Goal: Task Accomplishment & Management: Complete application form

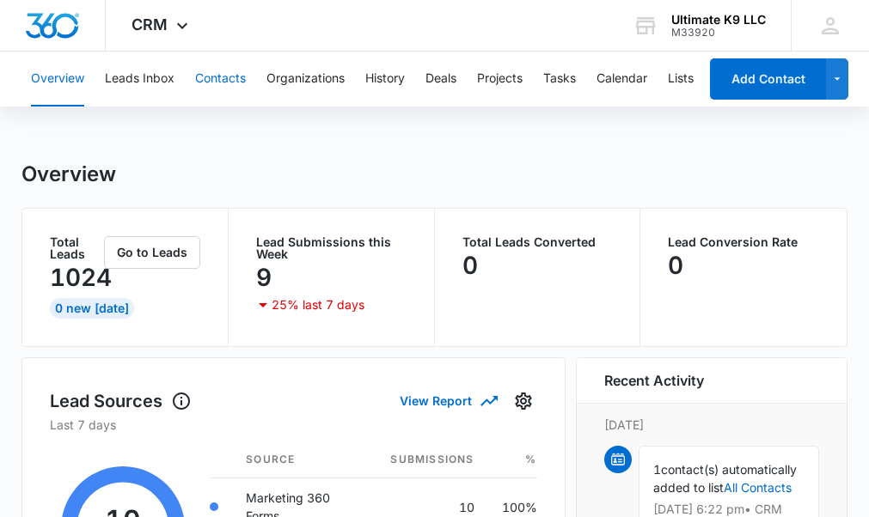
click at [223, 70] on button "Contacts" at bounding box center [220, 79] width 51 height 55
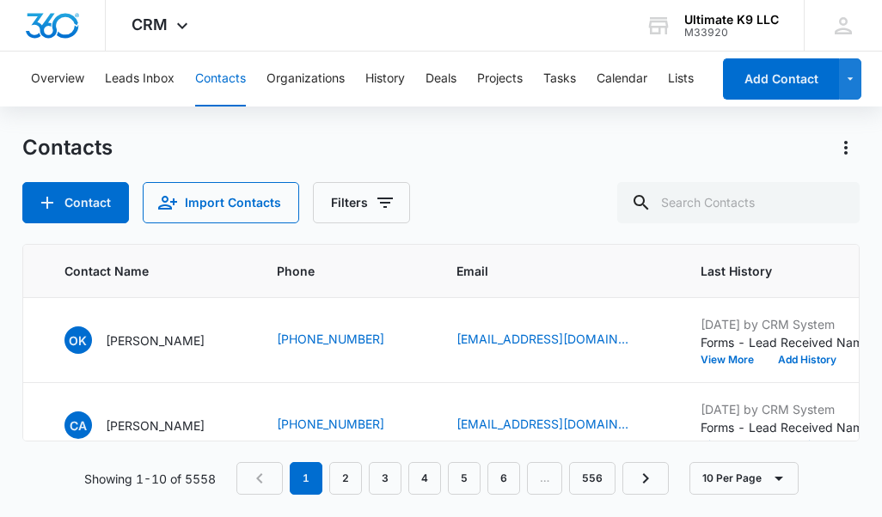
scroll to position [0, 80]
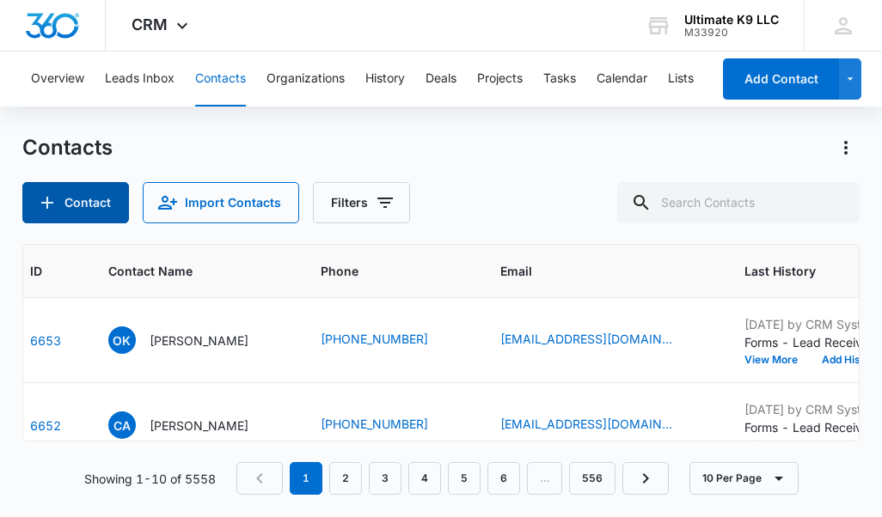
click at [80, 200] on button "Contact" at bounding box center [75, 202] width 107 height 41
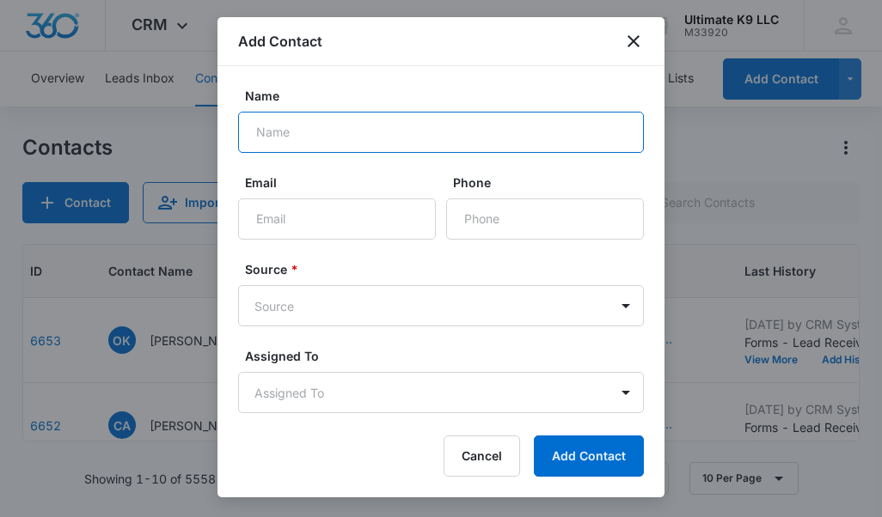
click at [309, 136] on input "Name" at bounding box center [441, 132] width 406 height 41
type input "Trey"
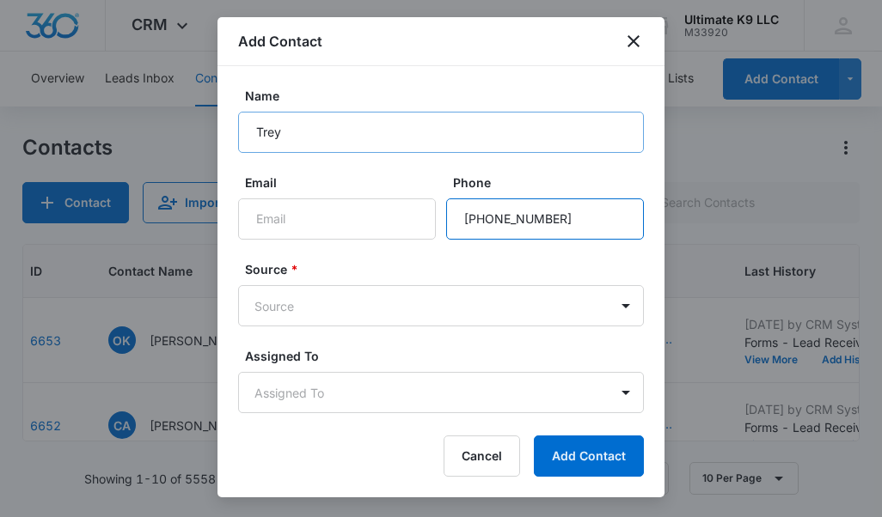
type input "[PHONE_NUMBER]"
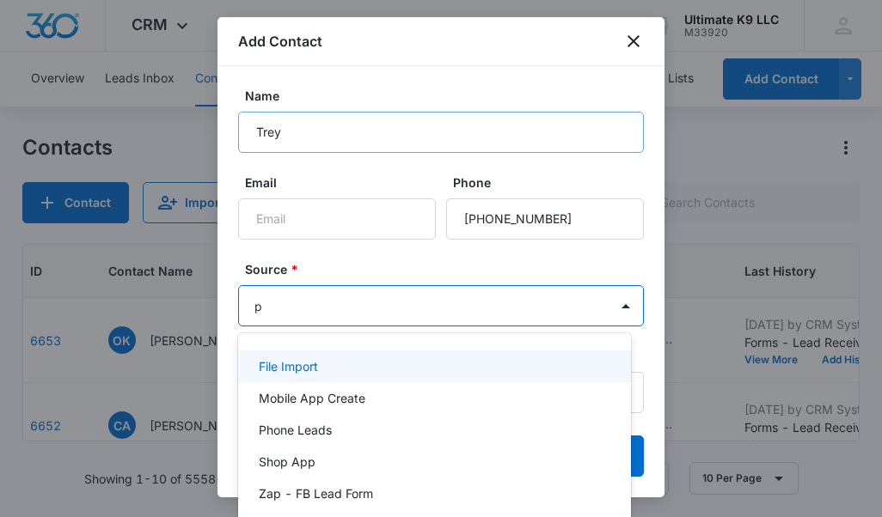
type input "ph"
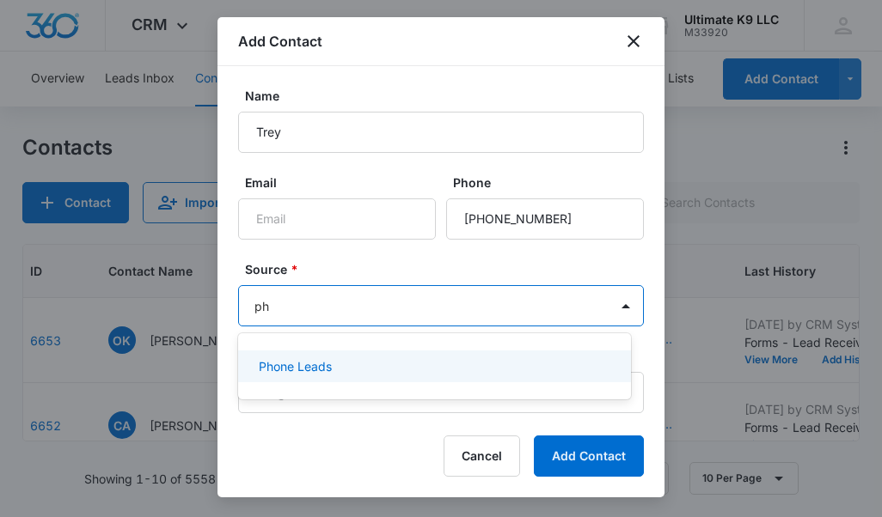
click at [321, 360] on p "Phone Leads" at bounding box center [295, 367] width 73 height 18
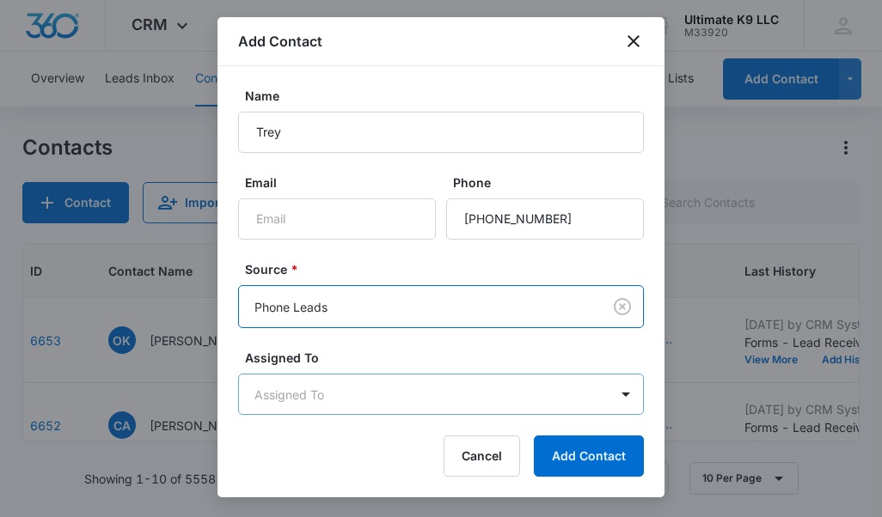
click at [318, 387] on body "CRM Apps Reputation Websites Forms CRM Email Social Shop Payments POS Content A…" at bounding box center [441, 258] width 882 height 517
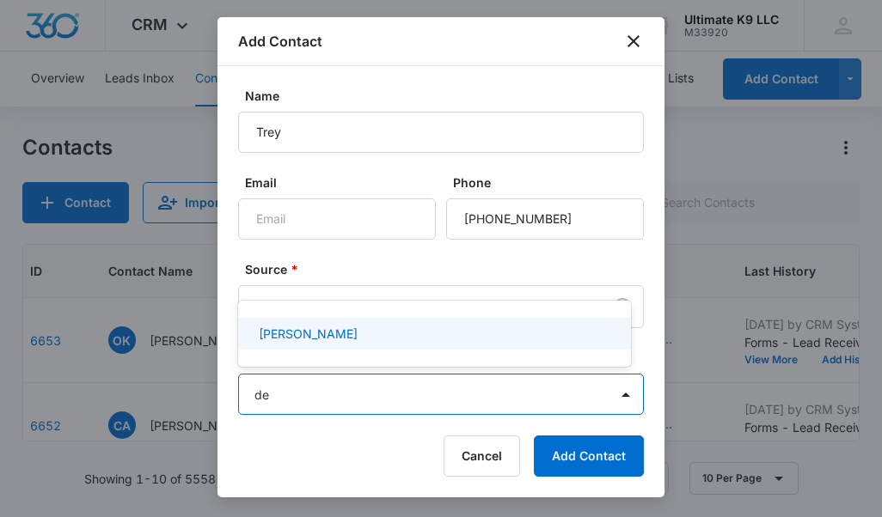
type input "dea"
drag, startPoint x: 302, startPoint y: 333, endPoint x: 437, endPoint y: 369, distance: 139.5
click at [302, 333] on p "[PERSON_NAME]" at bounding box center [308, 334] width 99 height 18
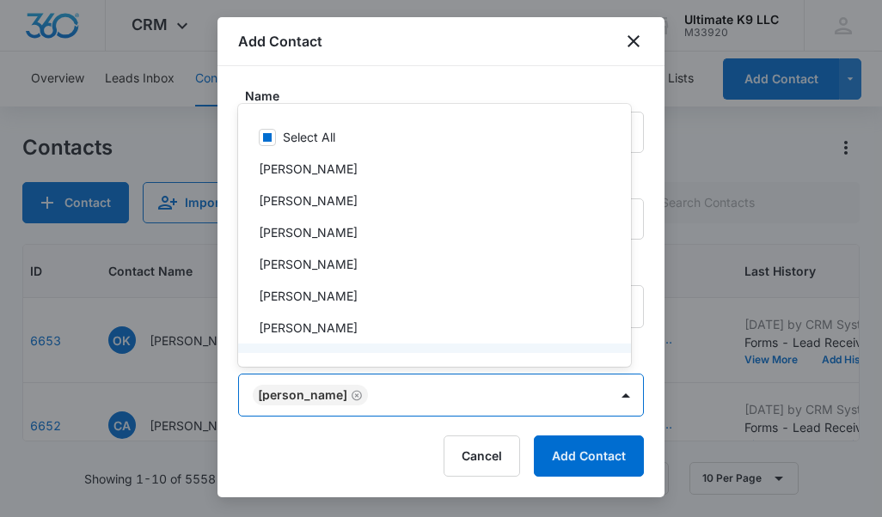
click at [588, 448] on div at bounding box center [441, 258] width 882 height 517
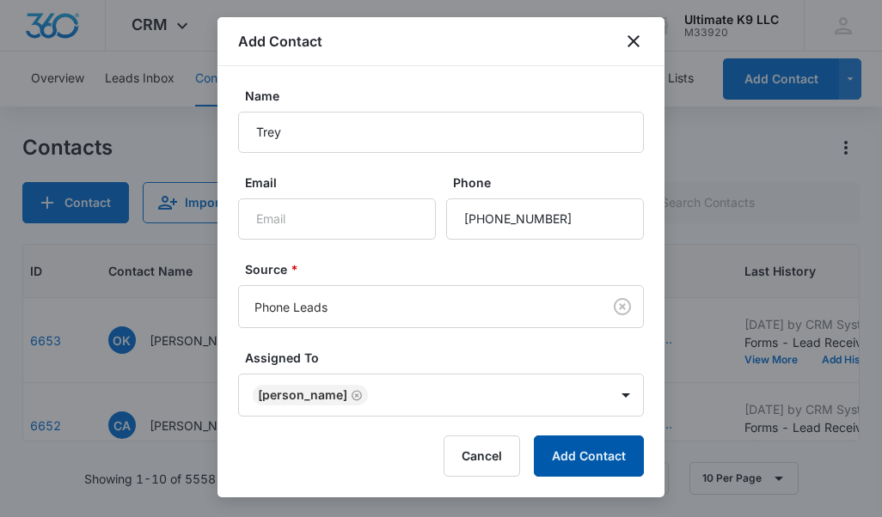
click at [580, 456] on button "Add Contact" at bounding box center [589, 456] width 110 height 41
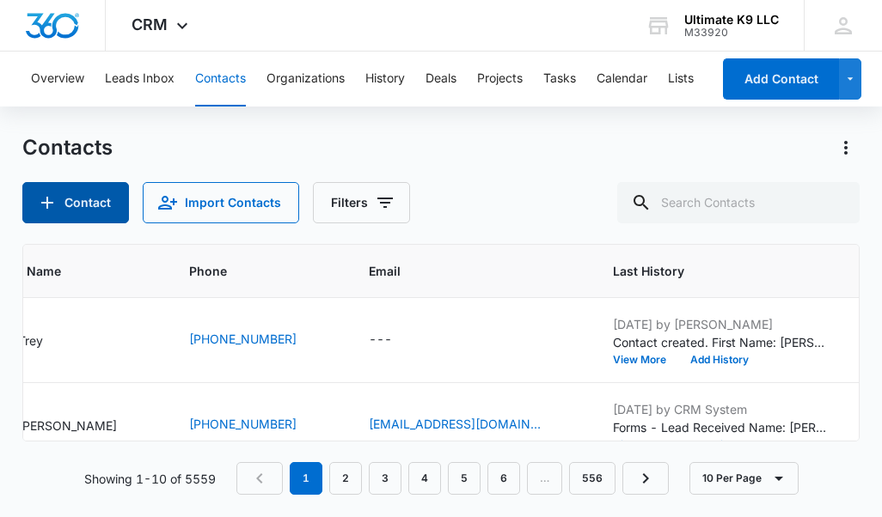
scroll to position [0, 232]
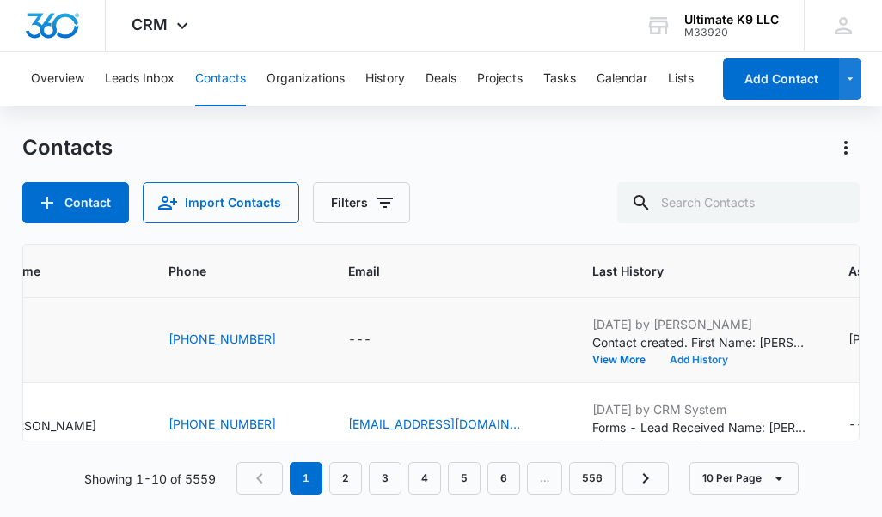
click at [724, 358] on button "Add History" at bounding box center [698, 360] width 83 height 10
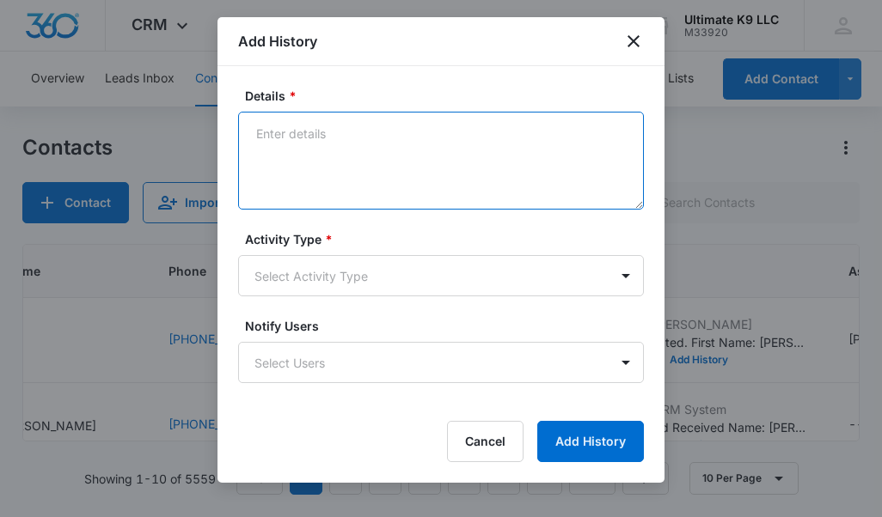
click at [341, 138] on textarea "Details *" at bounding box center [441, 161] width 406 height 98
type textarea "Waldorf M gsd/pitt mix 3yrs"
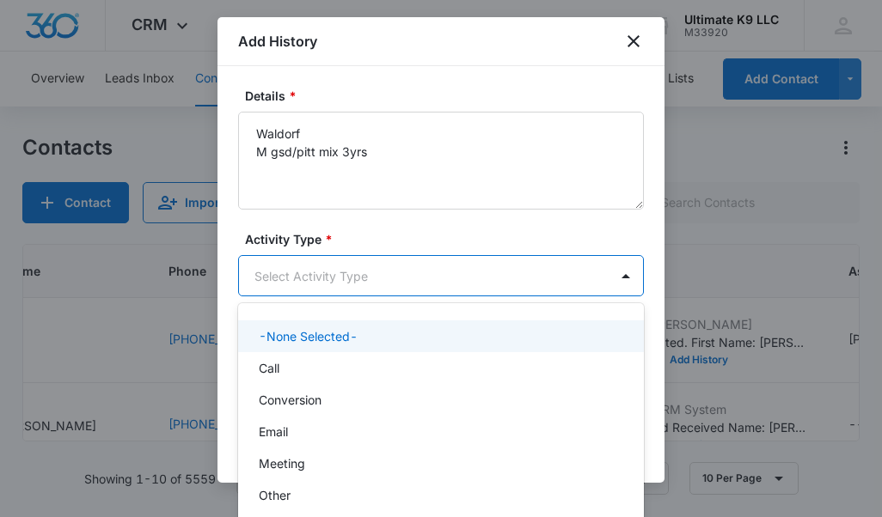
click at [290, 274] on body "CRM Apps Reputation Websites Forms CRM Email Social Shop Payments POS Content A…" at bounding box center [441, 258] width 882 height 517
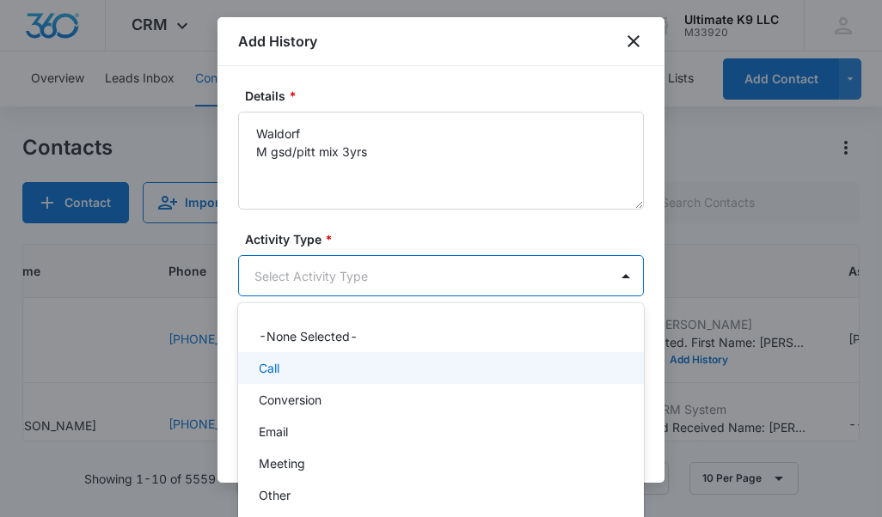
click at [278, 372] on p "Call" at bounding box center [269, 368] width 21 height 18
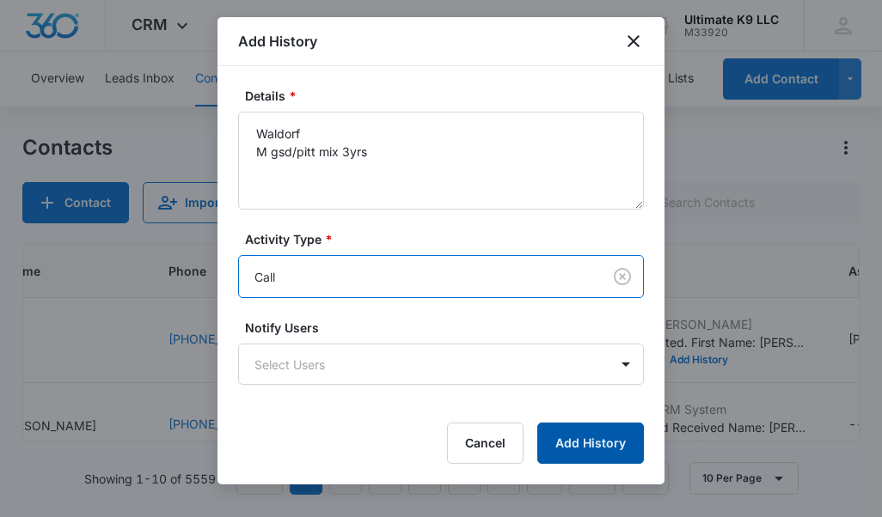
click at [604, 437] on button "Add History" at bounding box center [590, 443] width 107 height 41
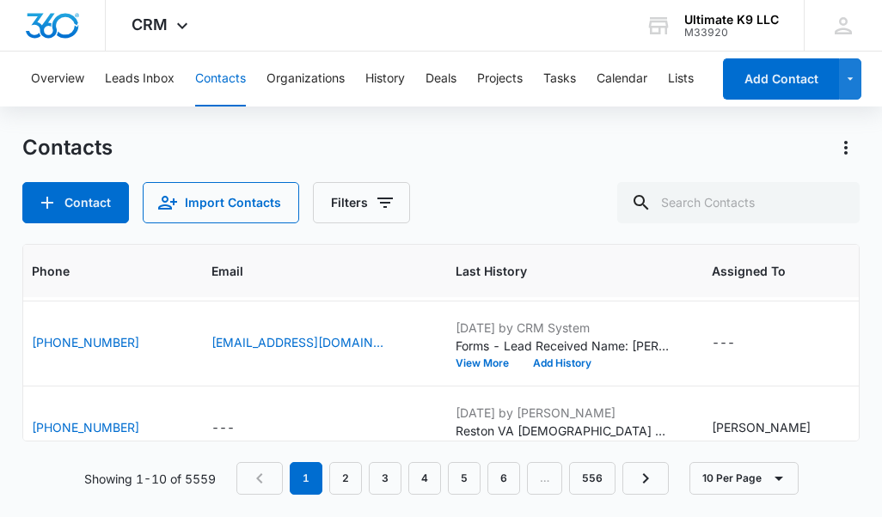
scroll to position [422, 493]
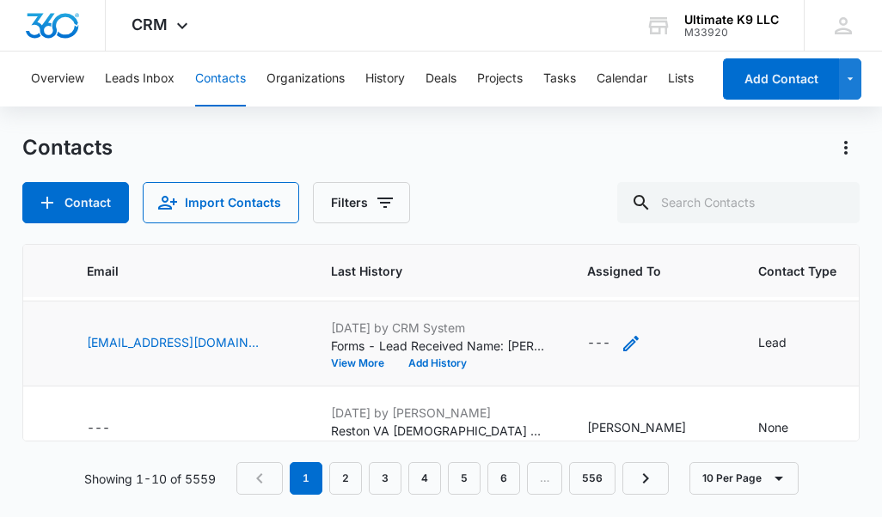
click at [610, 341] on div "---" at bounding box center [598, 343] width 23 height 21
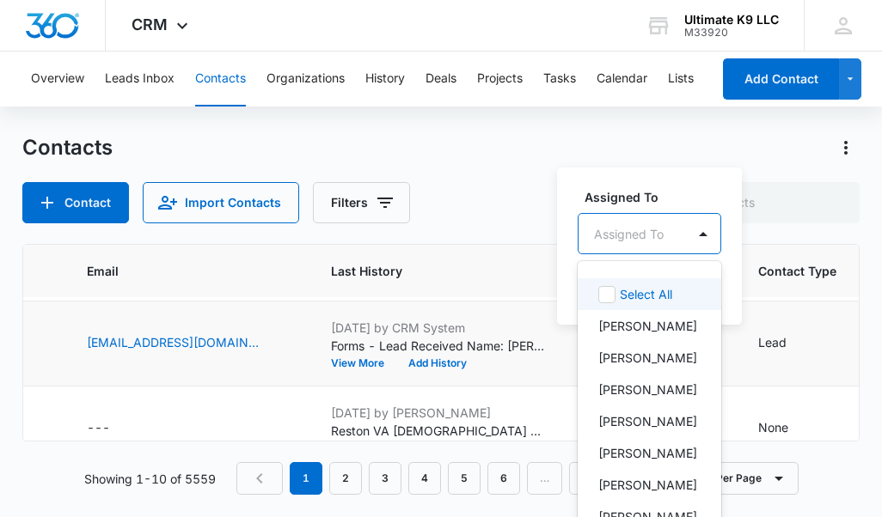
click at [594, 229] on input "text" at bounding box center [595, 234] width 3 height 18
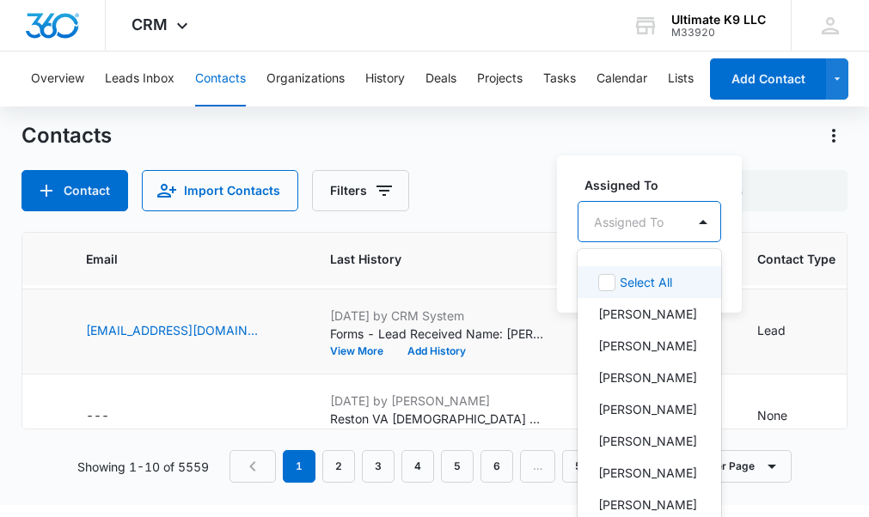
scroll to position [14, 0]
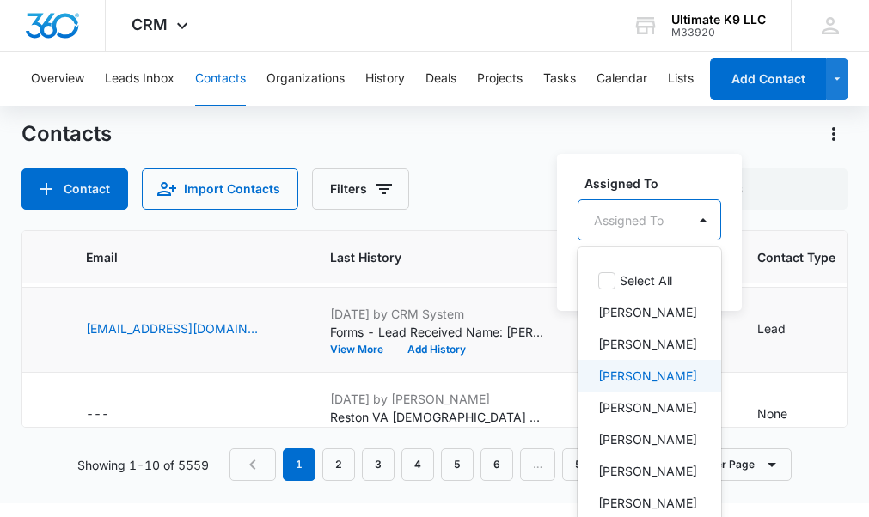
click at [631, 377] on p "[PERSON_NAME]" at bounding box center [647, 376] width 99 height 18
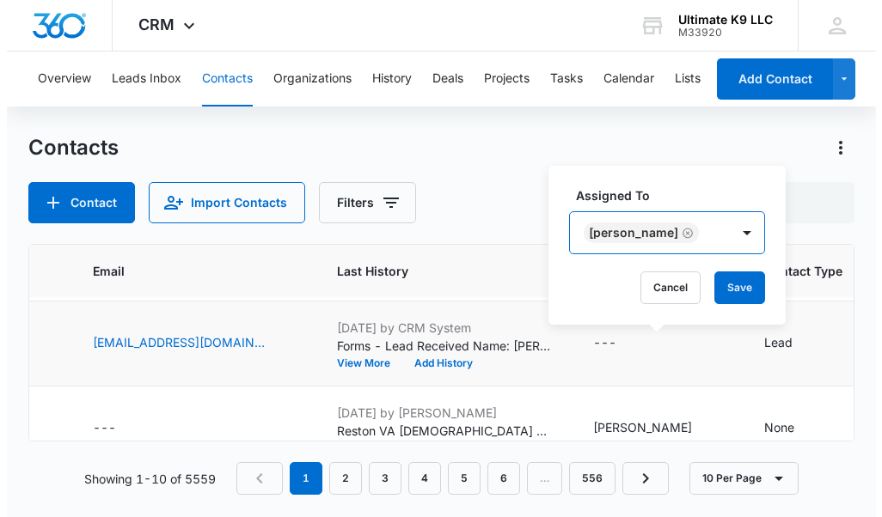
scroll to position [0, 0]
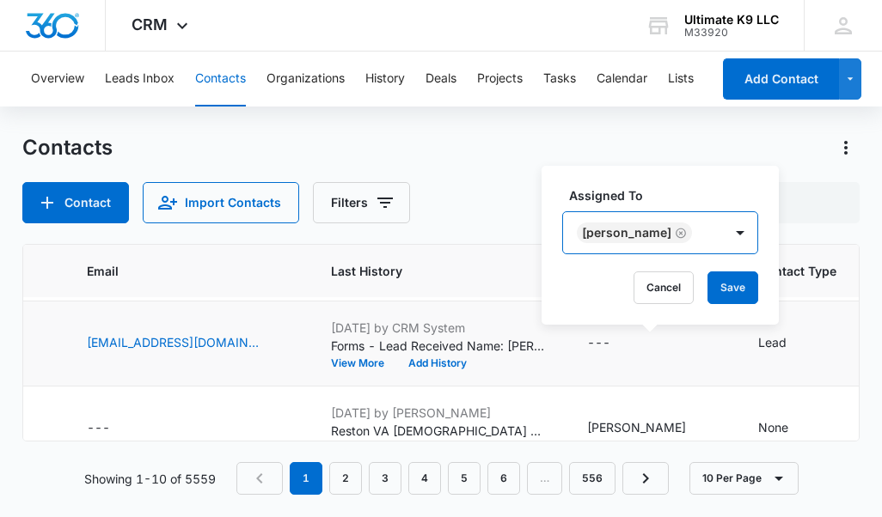
click at [702, 219] on div "[PERSON_NAME]" at bounding box center [660, 232] width 196 height 43
click at [724, 284] on button "Save" at bounding box center [732, 288] width 51 height 33
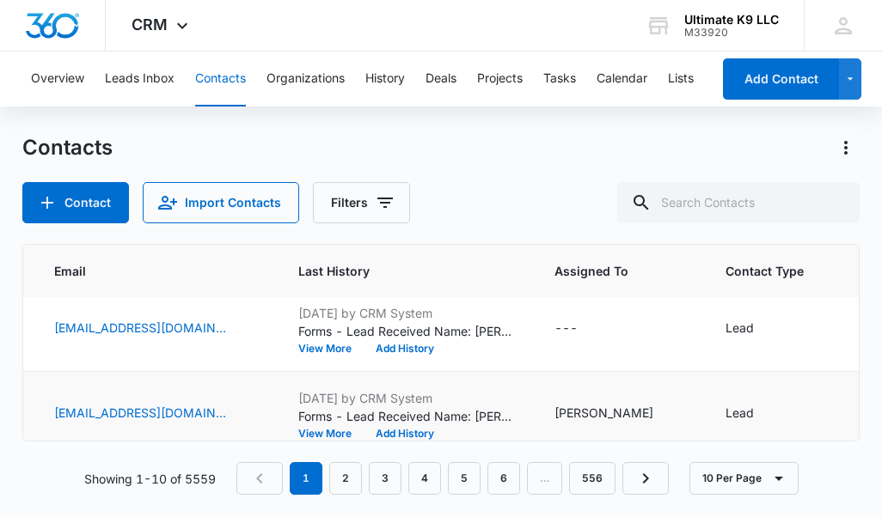
scroll to position [352, 590]
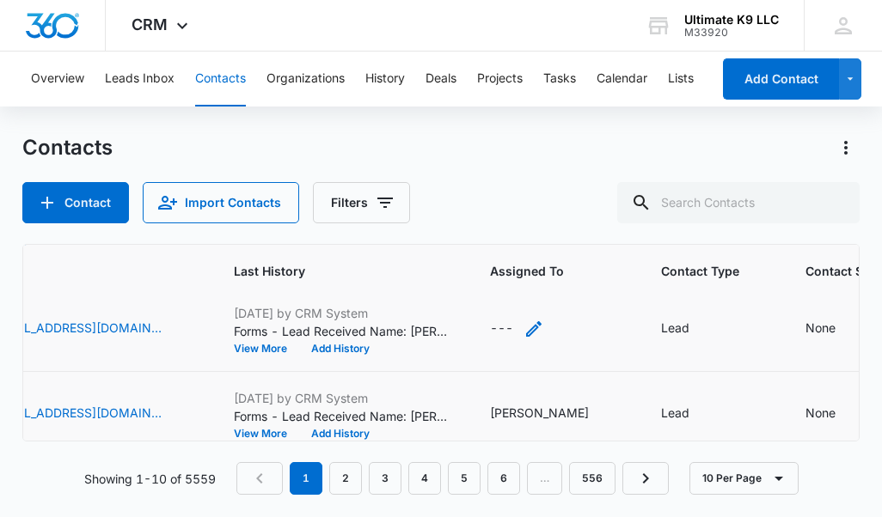
click at [513, 329] on div "---" at bounding box center [501, 329] width 23 height 21
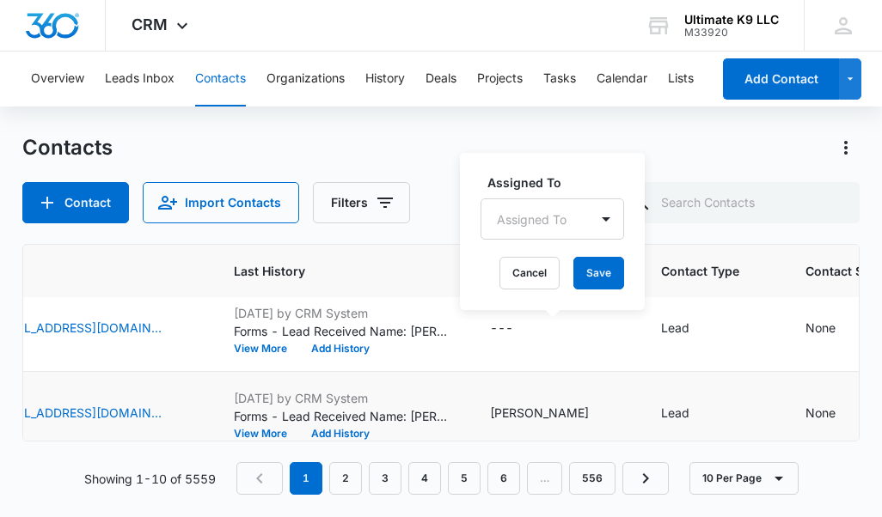
click at [510, 211] on div at bounding box center [532, 219] width 70 height 21
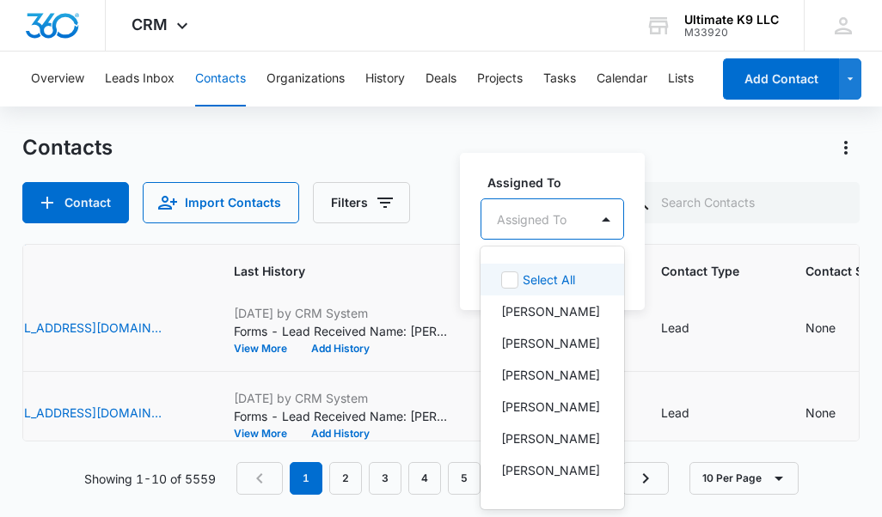
type input "r"
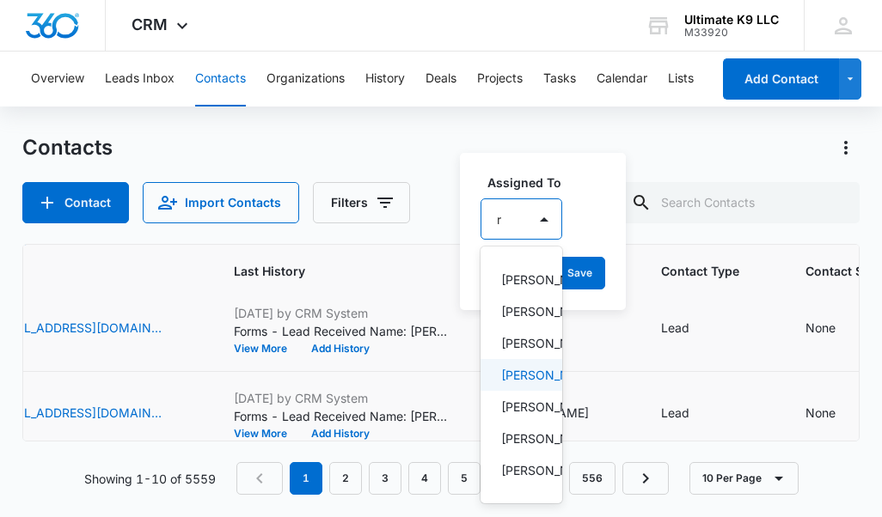
click at [522, 384] on p "[PERSON_NAME]" at bounding box center [519, 375] width 37 height 18
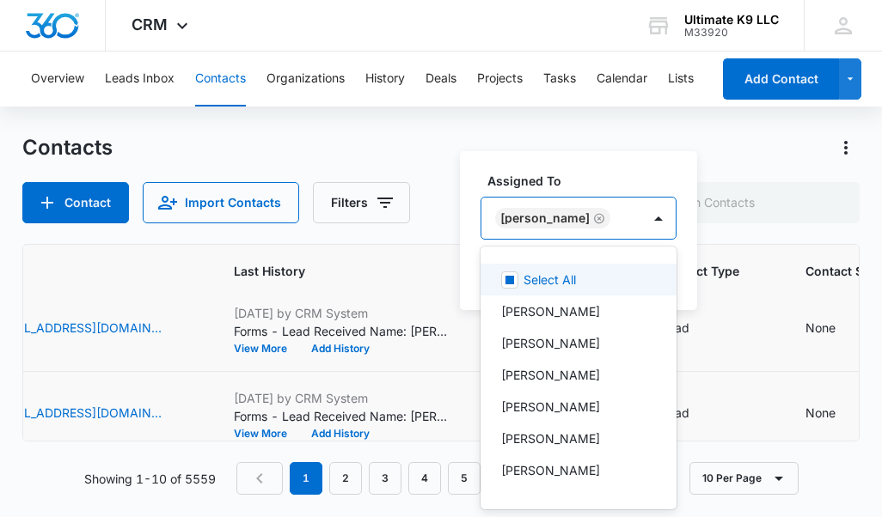
click at [639, 218] on div "[PERSON_NAME]" at bounding box center [561, 218] width 160 height 41
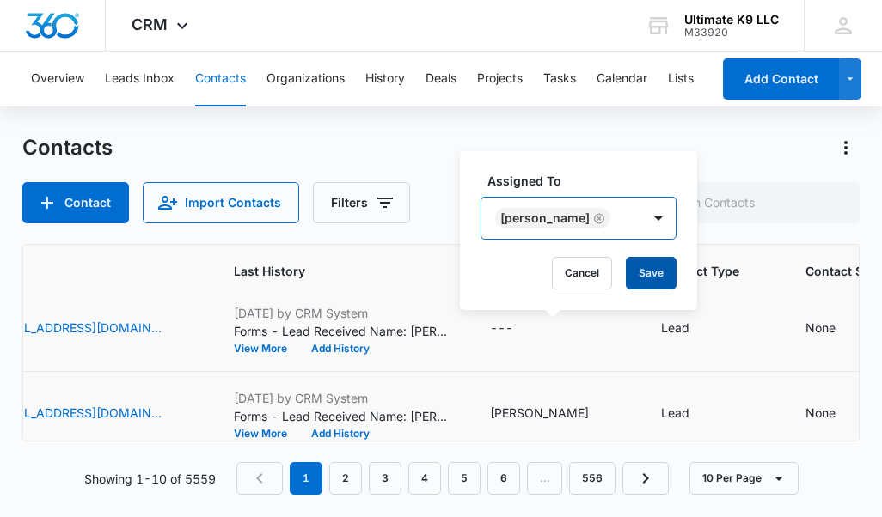
click at [669, 277] on button "Save" at bounding box center [651, 273] width 51 height 33
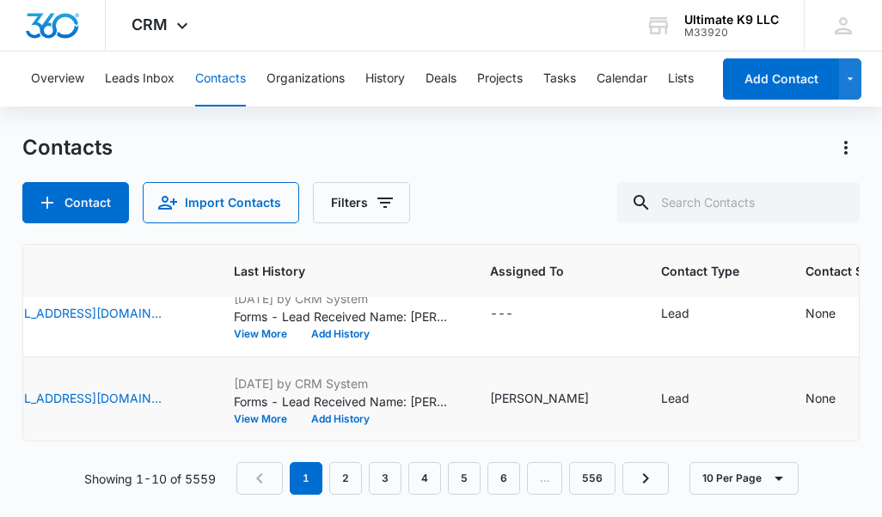
scroll to position [260, 590]
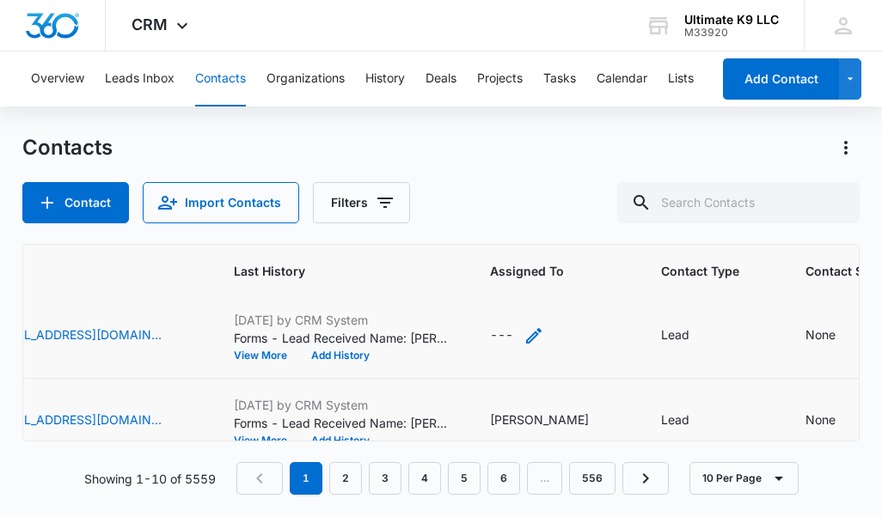
click at [513, 330] on div "---" at bounding box center [501, 336] width 23 height 21
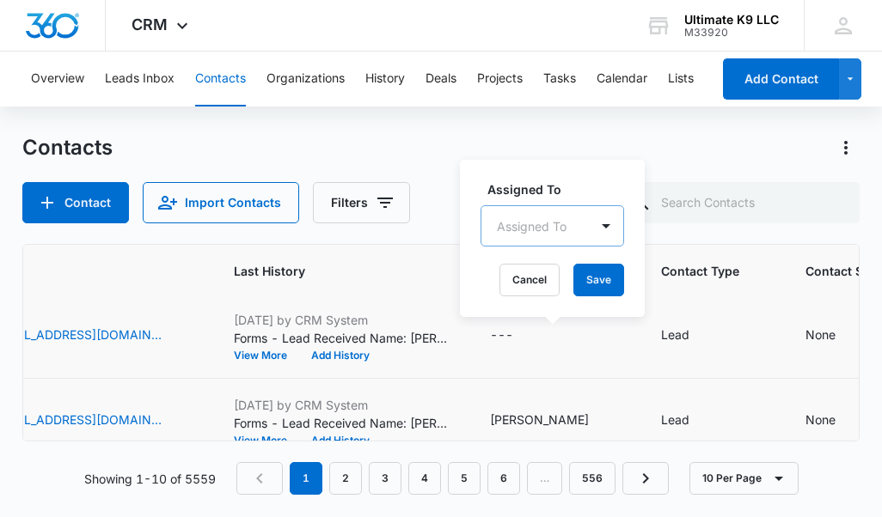
click at [501, 228] on div at bounding box center [532, 226] width 70 height 21
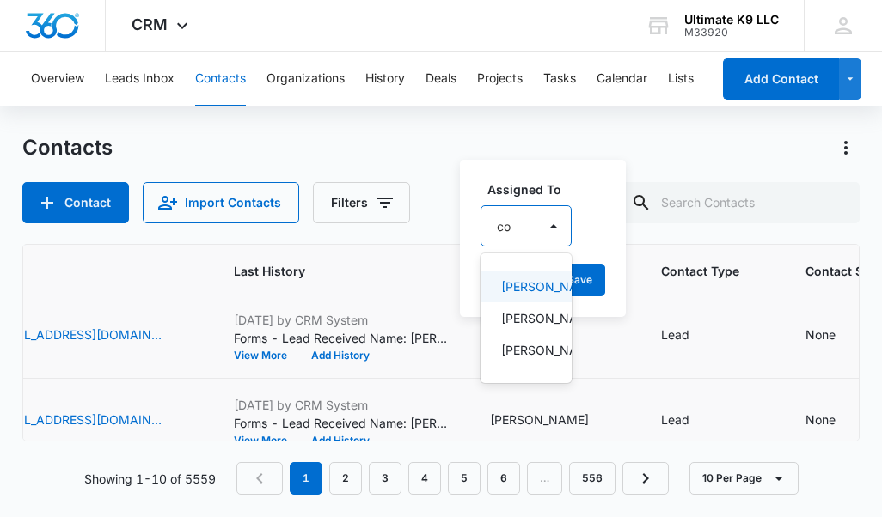
type input "col"
click at [531, 293] on p "[PERSON_NAME]" at bounding box center [525, 287] width 49 height 18
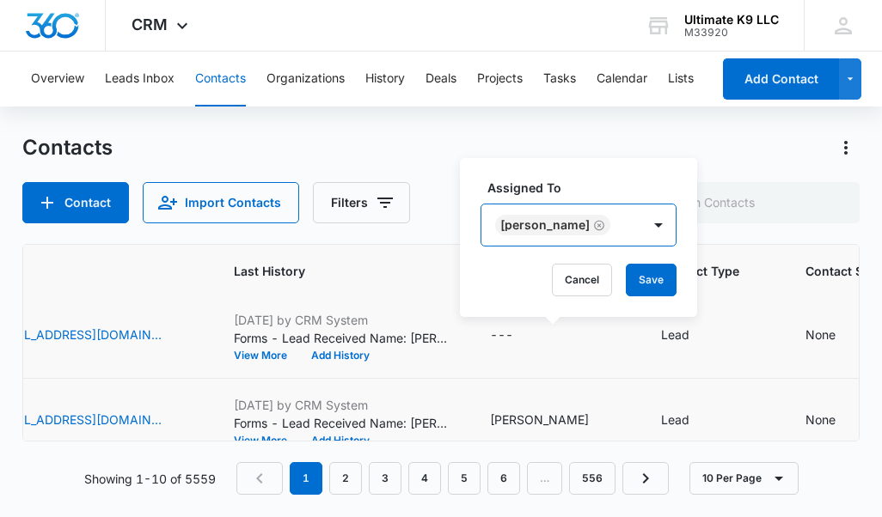
click at [613, 222] on div "[PERSON_NAME]" at bounding box center [561, 225] width 160 height 41
click at [641, 276] on button "Save" at bounding box center [651, 280] width 51 height 33
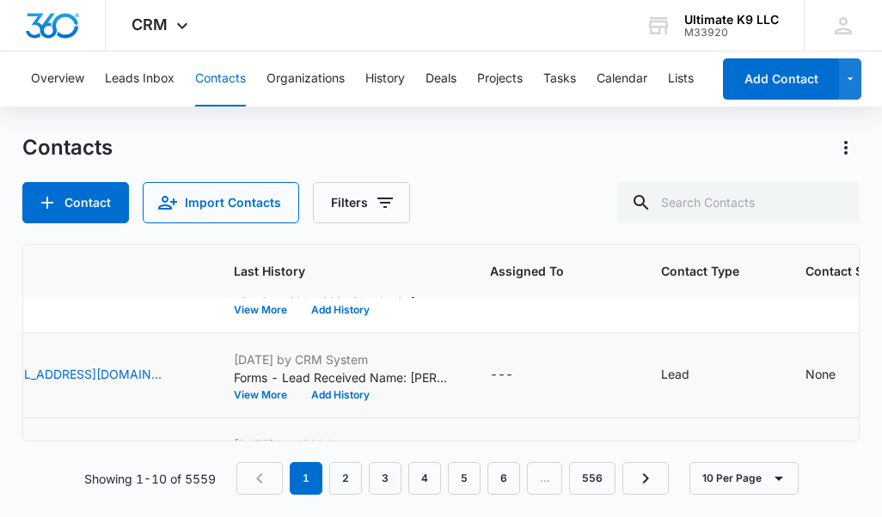
scroll to position [141, 590]
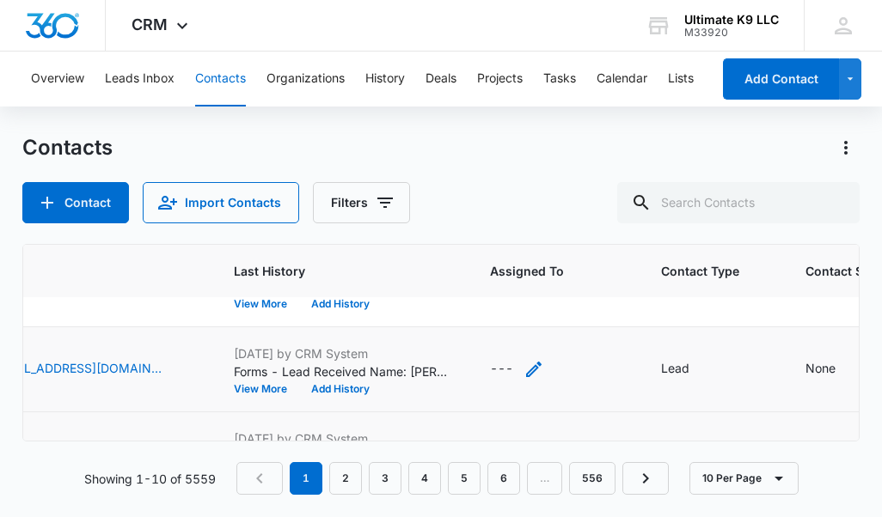
click at [513, 369] on div "---" at bounding box center [501, 369] width 23 height 21
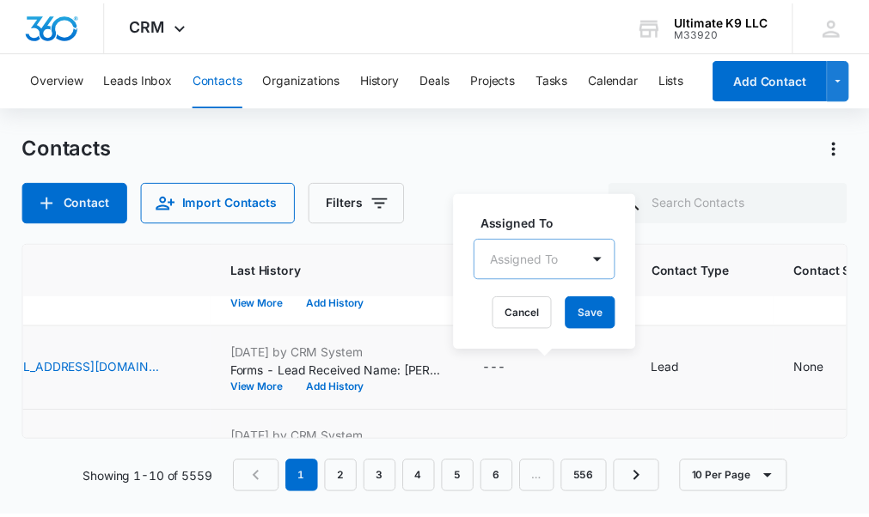
scroll to position [21, 0]
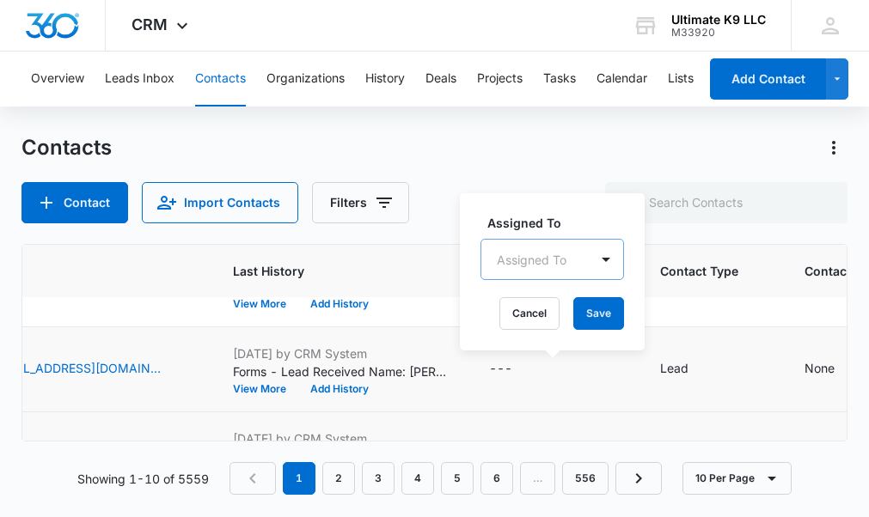
click at [511, 254] on div "Assigned To" at bounding box center [534, 260] width 107 height 39
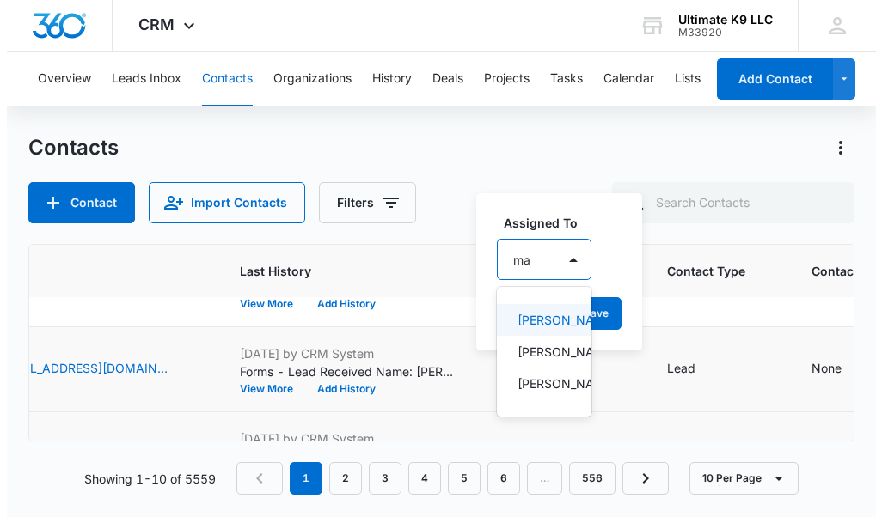
scroll to position [0, 0]
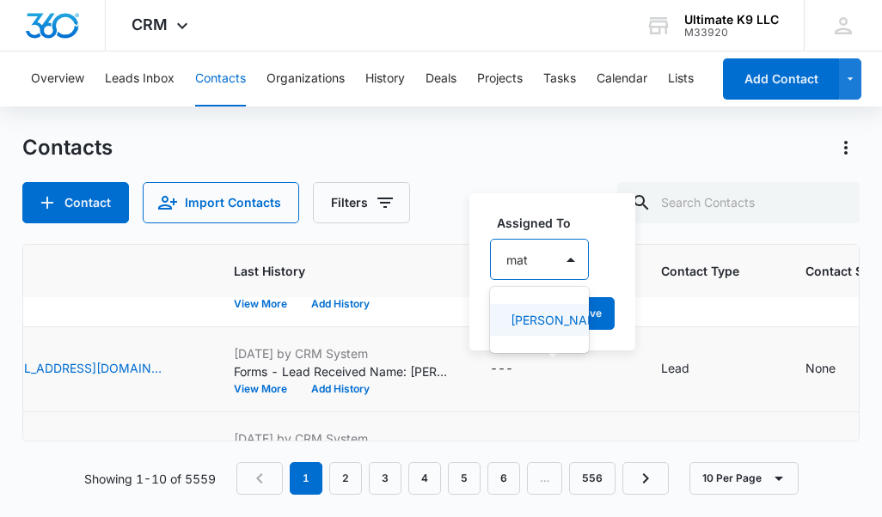
type input "matt"
click at [525, 317] on p "[PERSON_NAME]" at bounding box center [540, 320] width 58 height 18
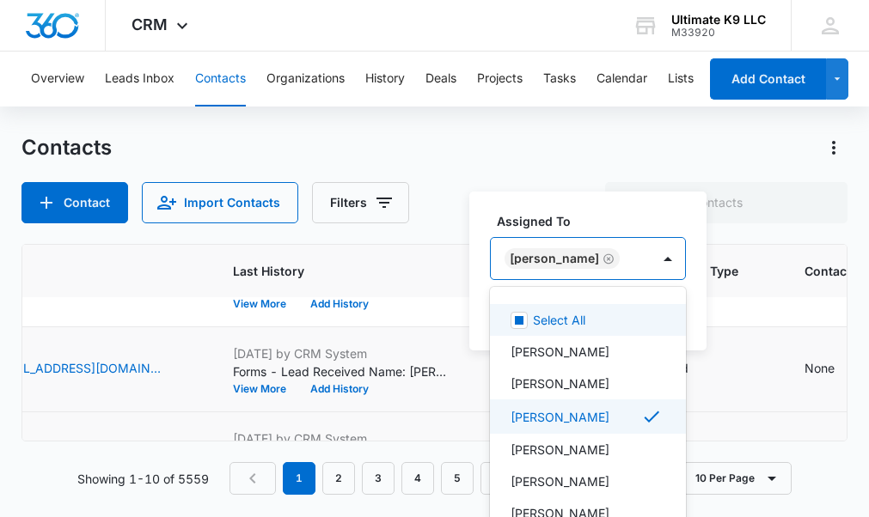
drag, startPoint x: 606, startPoint y: 257, endPoint x: 610, endPoint y: 277, distance: 20.2
click at [625, 257] on input "text" at bounding box center [626, 259] width 3 height 18
click at [622, 254] on div "[PERSON_NAME]" at bounding box center [571, 258] width 160 height 41
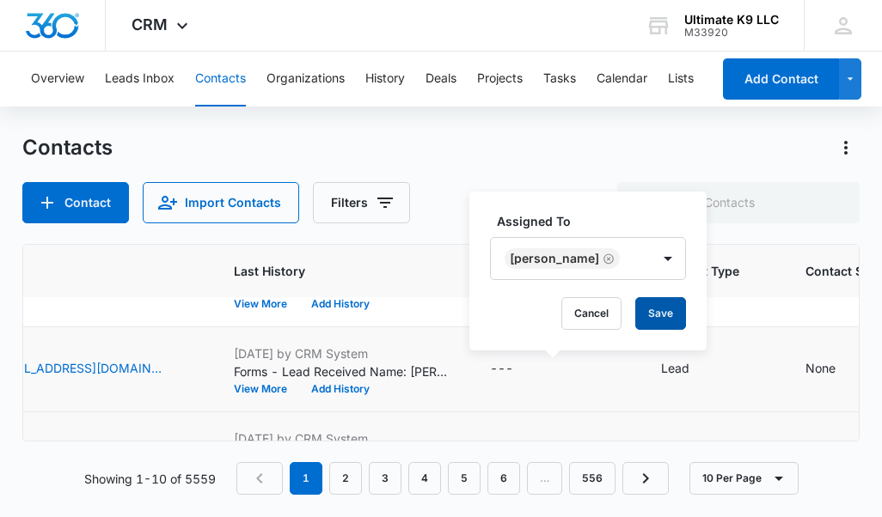
click at [637, 308] on button "Save" at bounding box center [660, 313] width 51 height 33
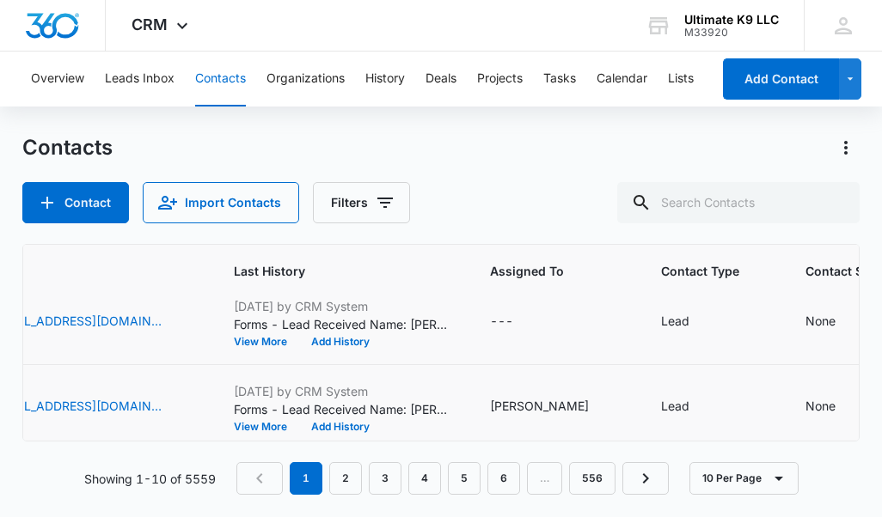
scroll to position [97, 590]
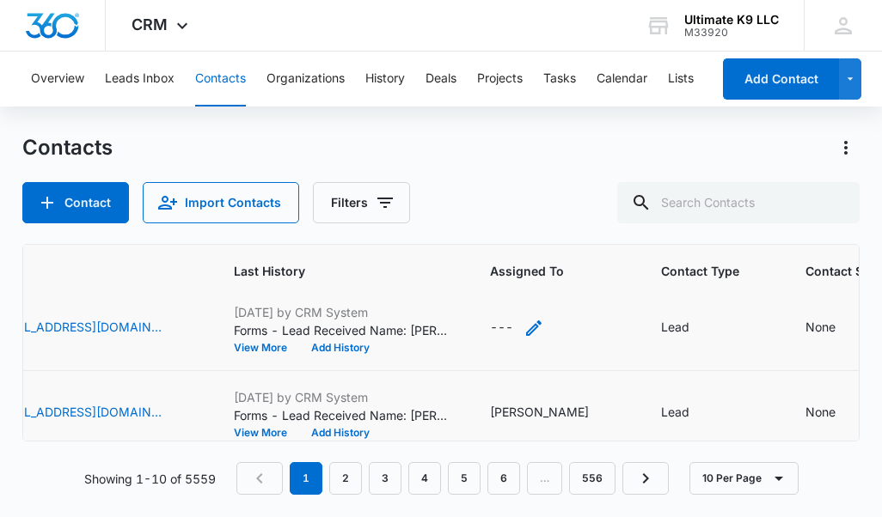
click at [513, 325] on div "---" at bounding box center [501, 328] width 23 height 21
click at [498, 210] on div at bounding box center [552, 204] width 179 height 41
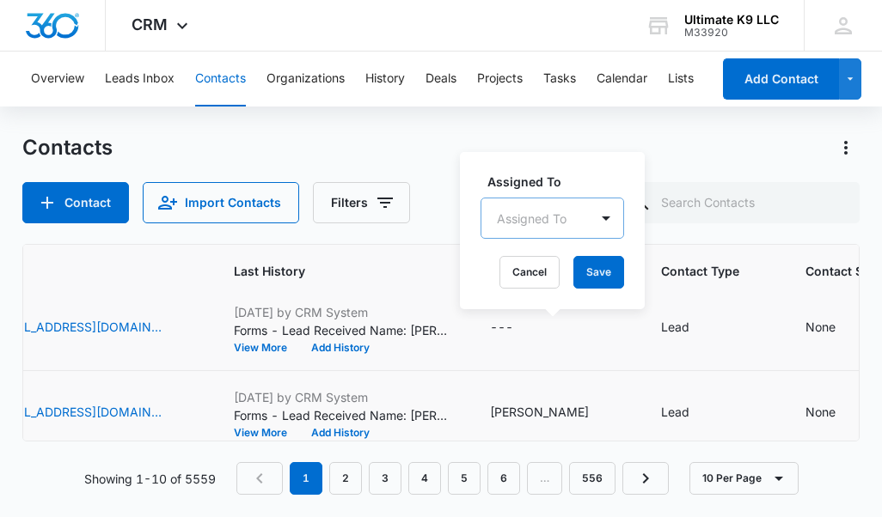
click at [504, 216] on div at bounding box center [532, 218] width 70 height 21
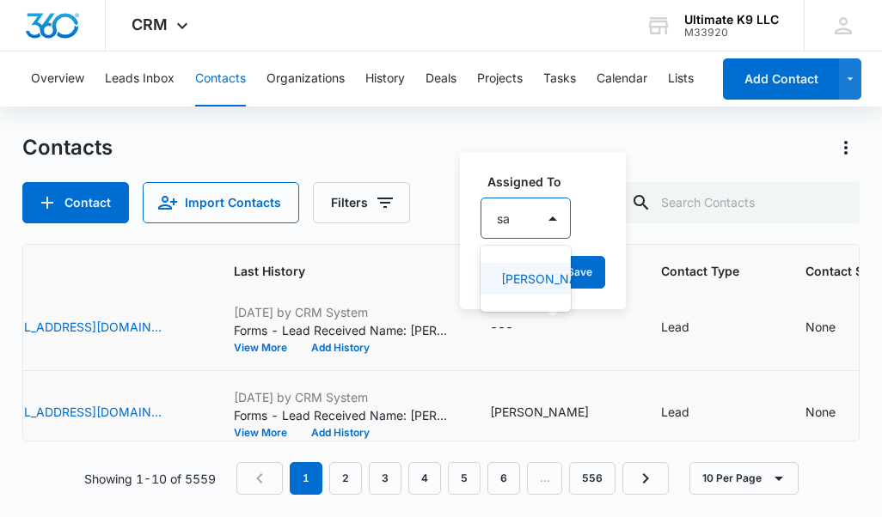
type input "sar"
click at [522, 279] on p "[PERSON_NAME]" at bounding box center [526, 279] width 50 height 18
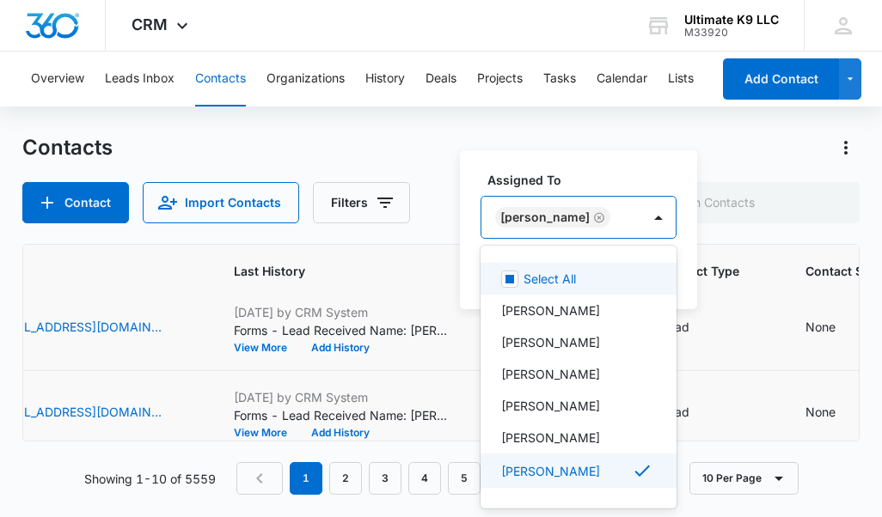
click at [619, 216] on div "[PERSON_NAME]" at bounding box center [561, 217] width 160 height 41
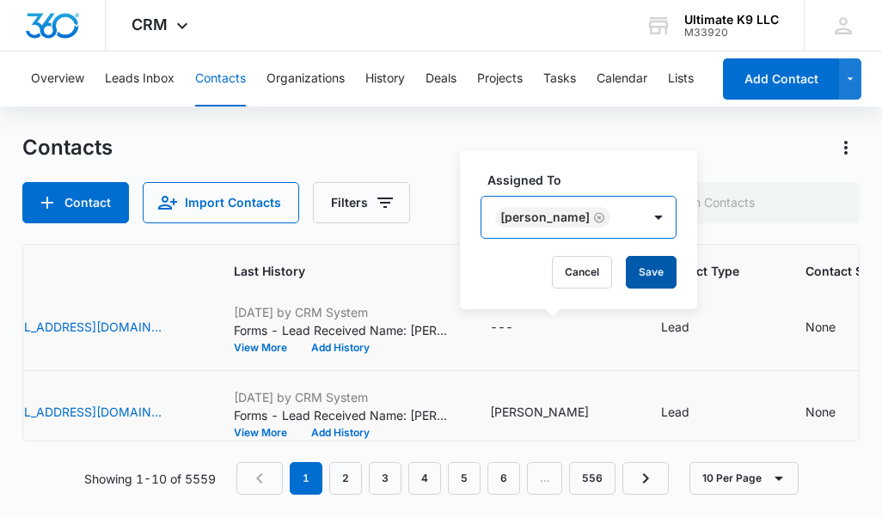
click at [636, 266] on button "Save" at bounding box center [651, 272] width 51 height 33
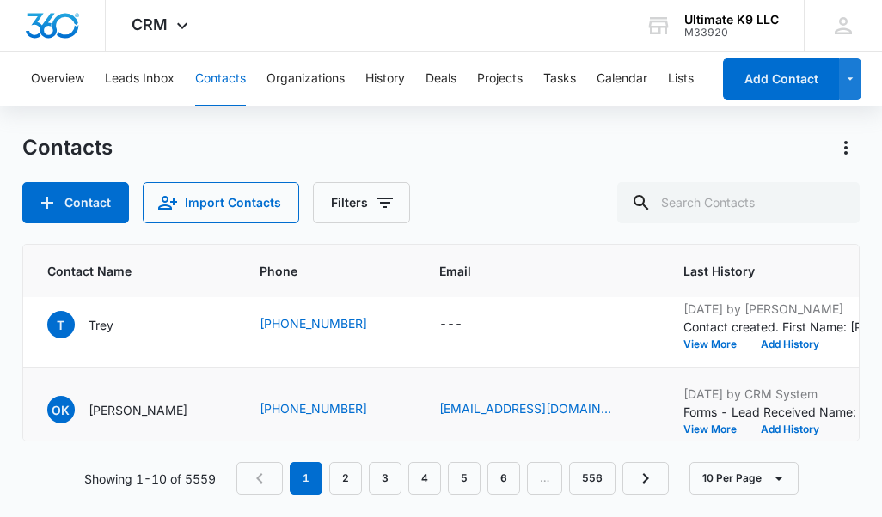
scroll to position [0, 141]
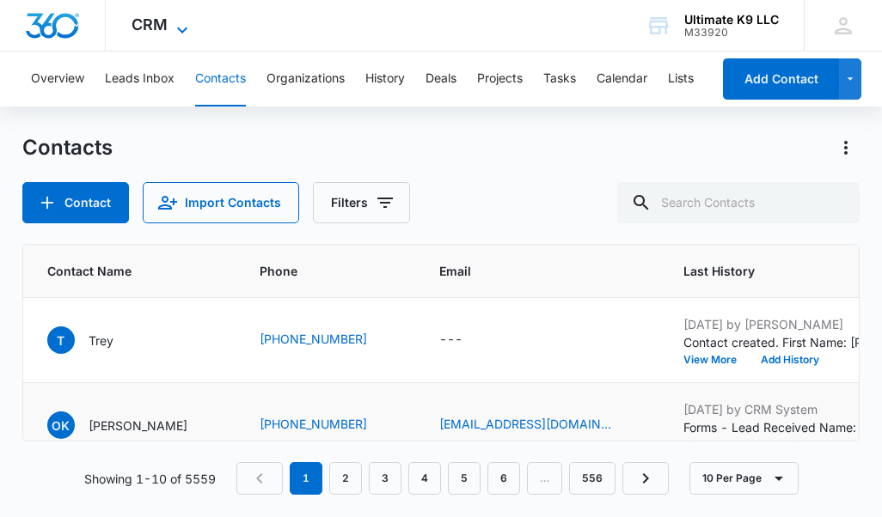
click at [185, 29] on icon at bounding box center [182, 30] width 10 height 6
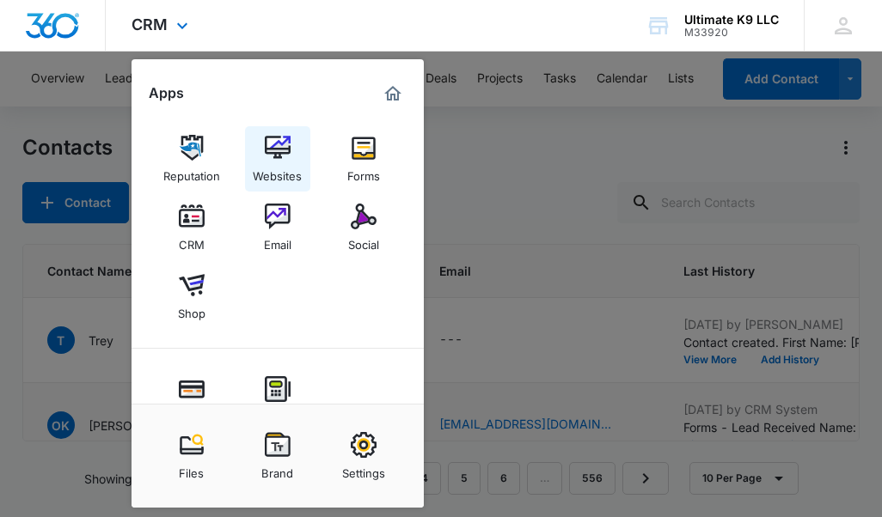
click at [273, 144] on img at bounding box center [278, 148] width 26 height 26
